Goal: Transaction & Acquisition: Purchase product/service

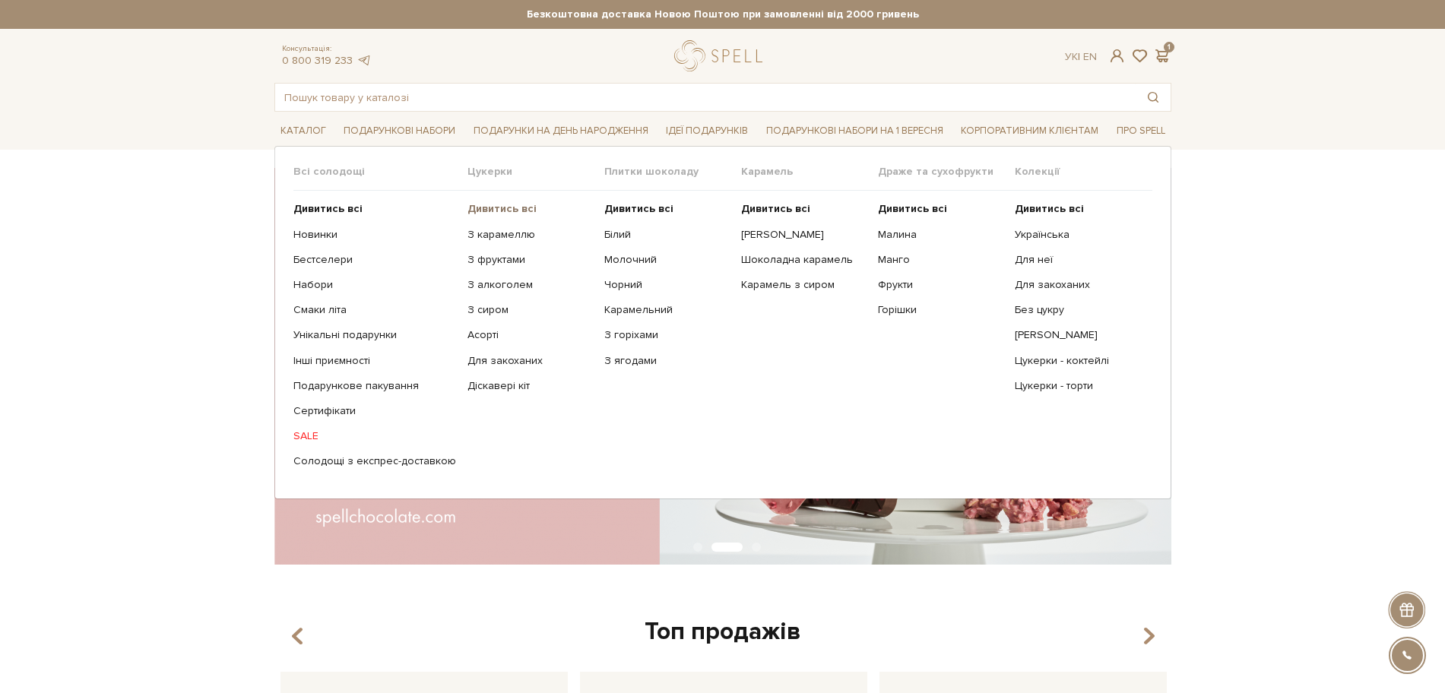
click at [478, 206] on b "Дивитись всі" at bounding box center [502, 208] width 69 height 13
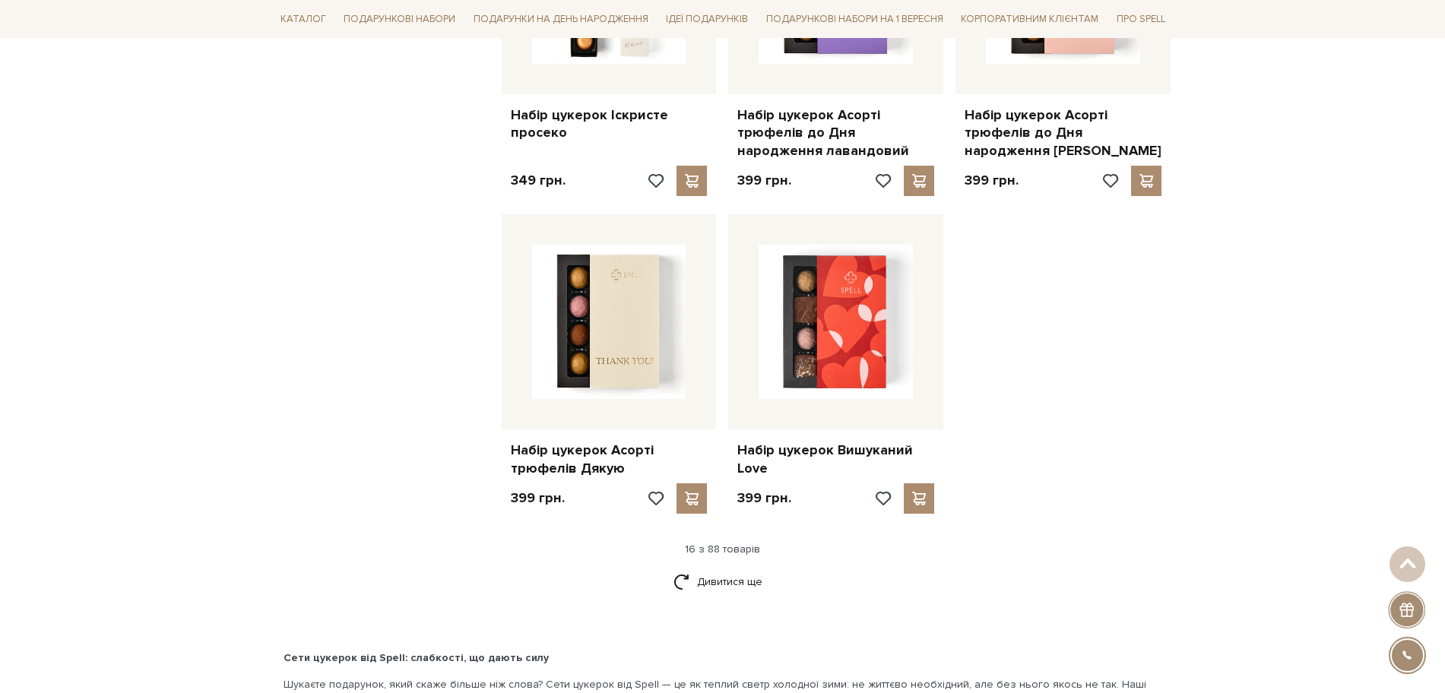
scroll to position [1711, 0]
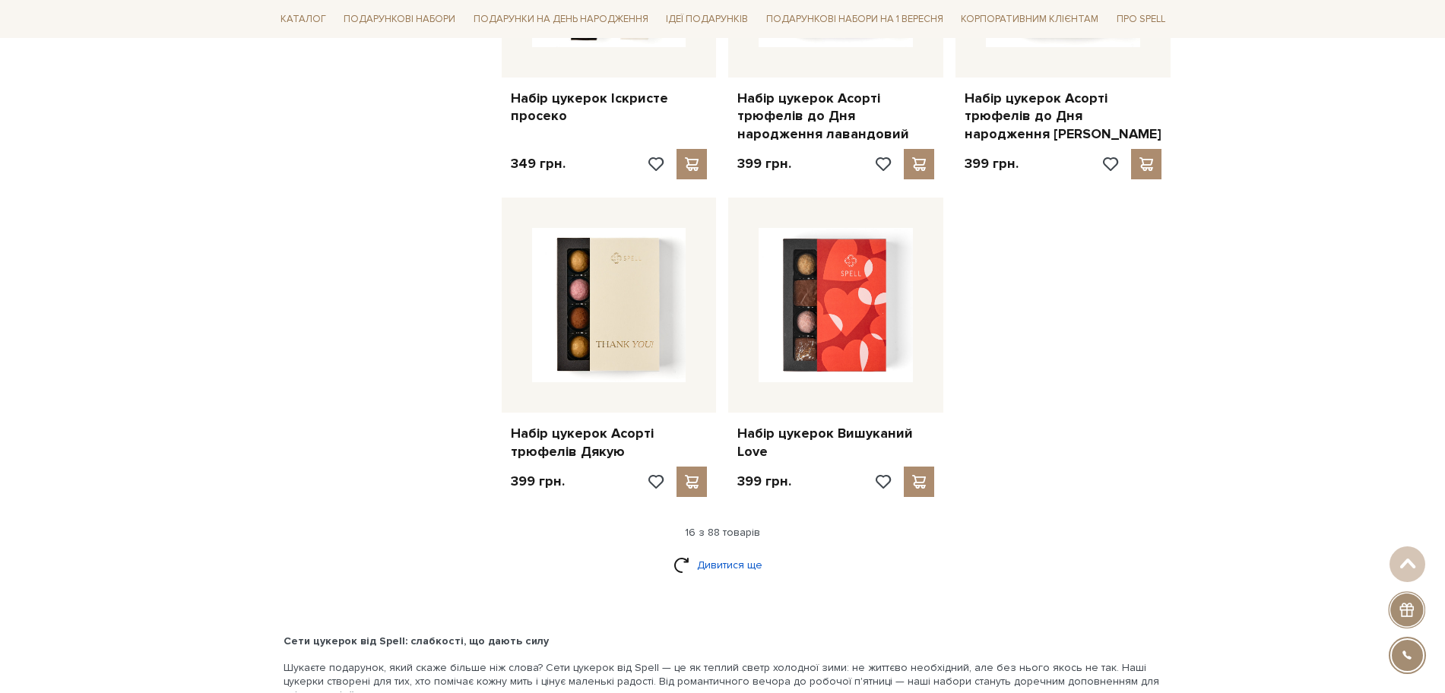
click at [712, 567] on link "Дивитися ще" at bounding box center [723, 565] width 99 height 27
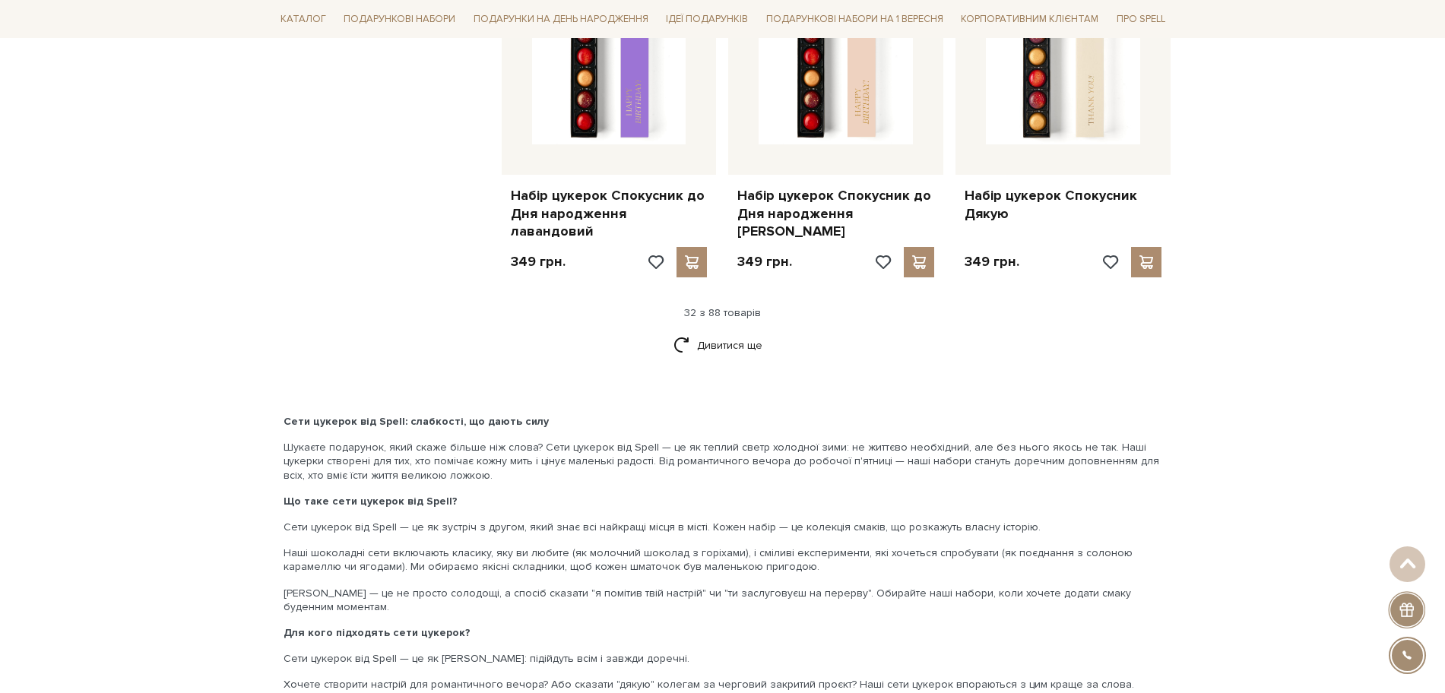
scroll to position [3612, 0]
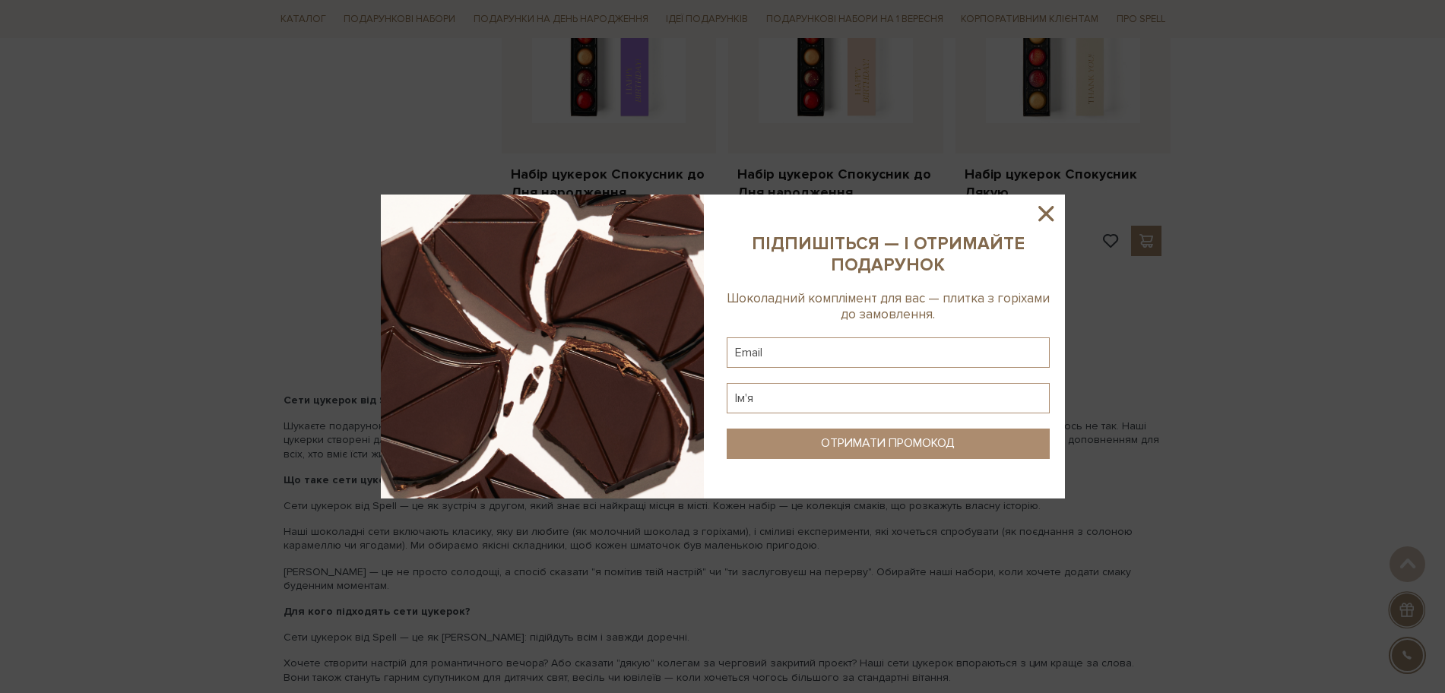
click at [1049, 211] on icon at bounding box center [1046, 213] width 15 height 15
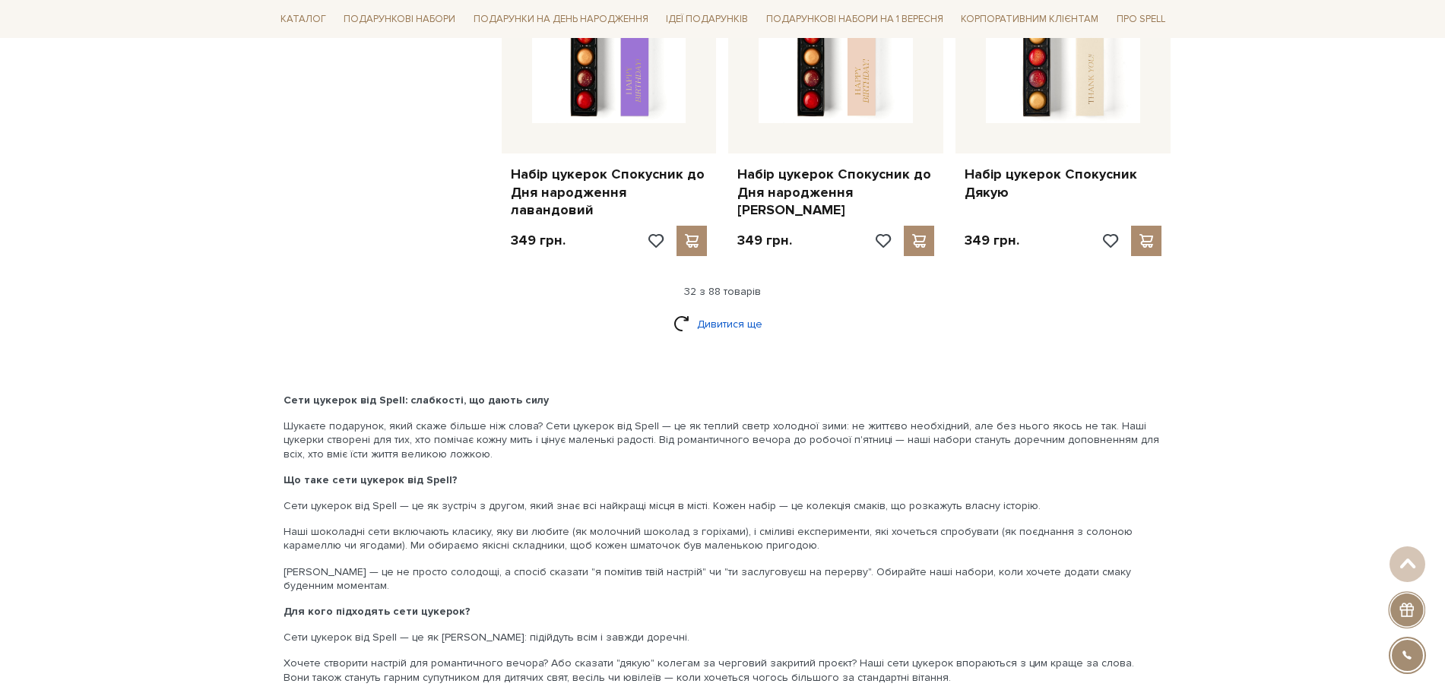
click at [738, 311] on link "Дивитися ще" at bounding box center [723, 324] width 99 height 27
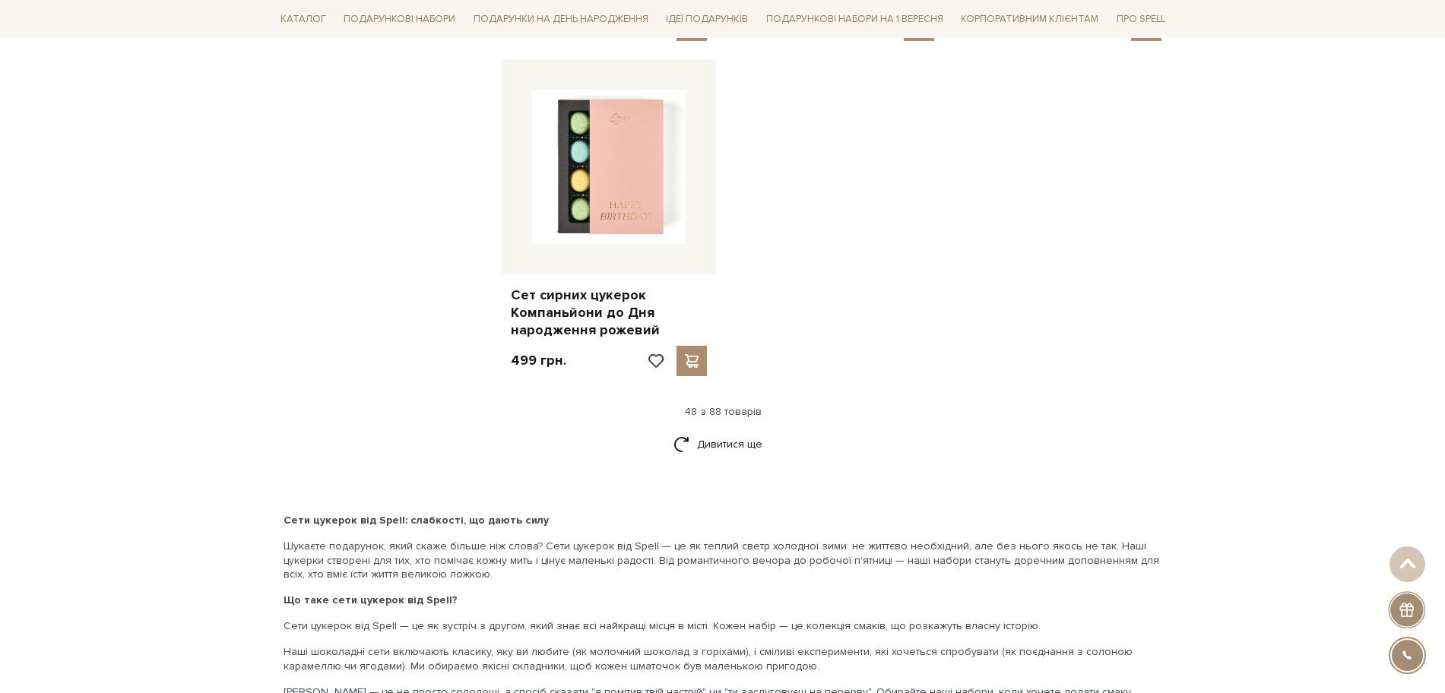
scroll to position [5513, 0]
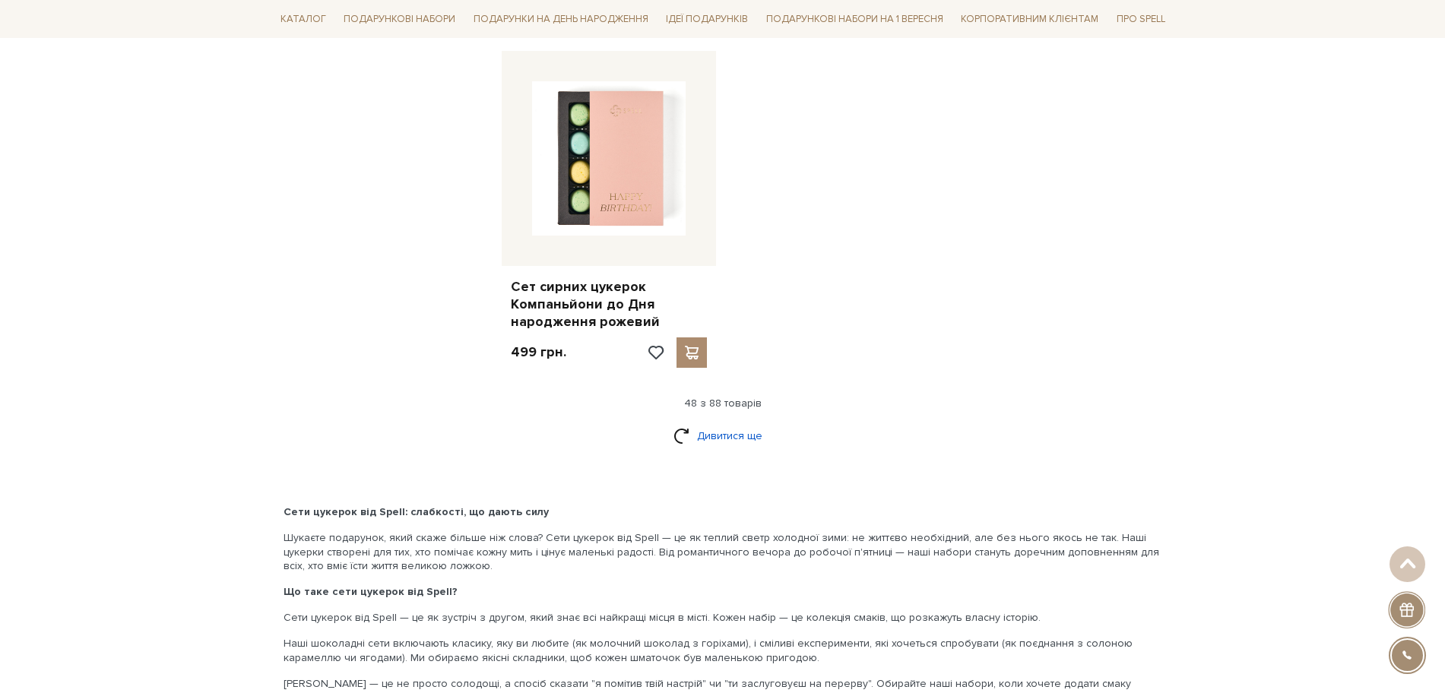
click at [707, 423] on link "Дивитися ще" at bounding box center [723, 436] width 99 height 27
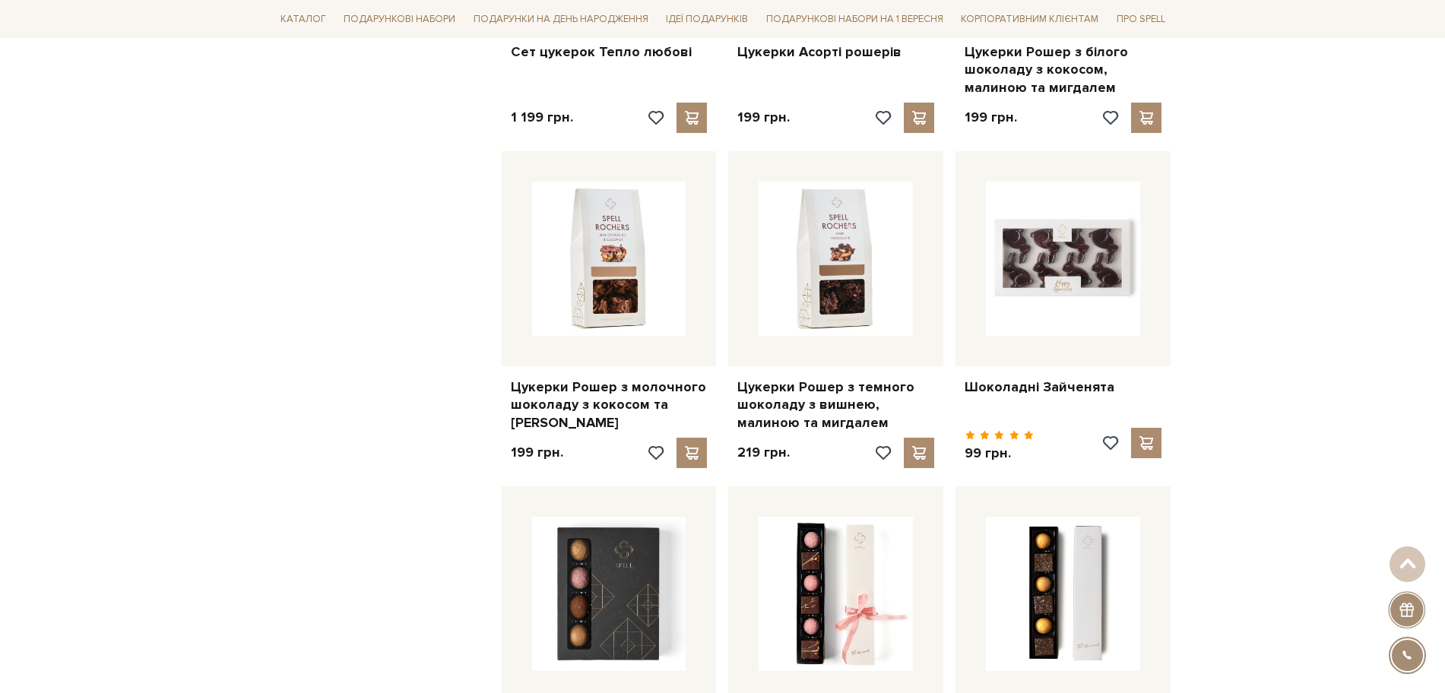
scroll to position [6178, 0]
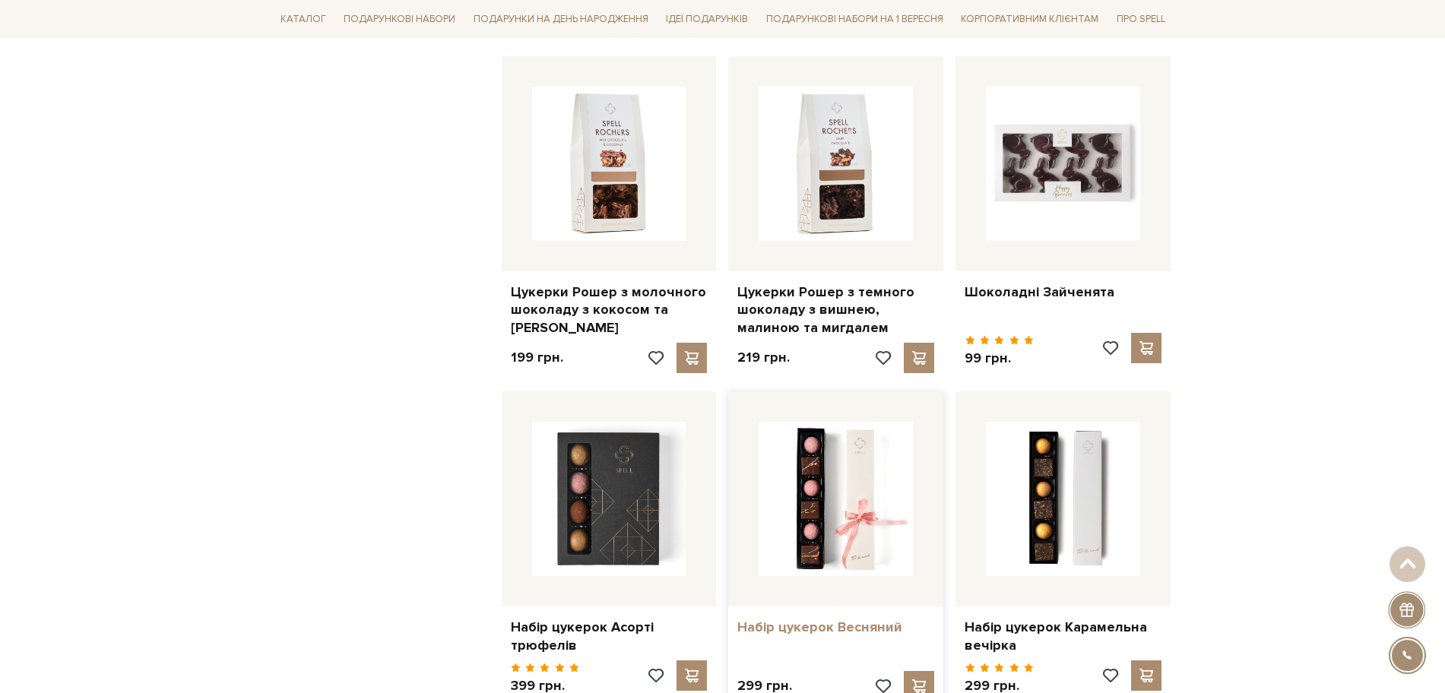
click at [827, 619] on link "Набір цукерок Весняний" at bounding box center [836, 627] width 197 height 17
